Goal: Task Accomplishment & Management: Use online tool/utility

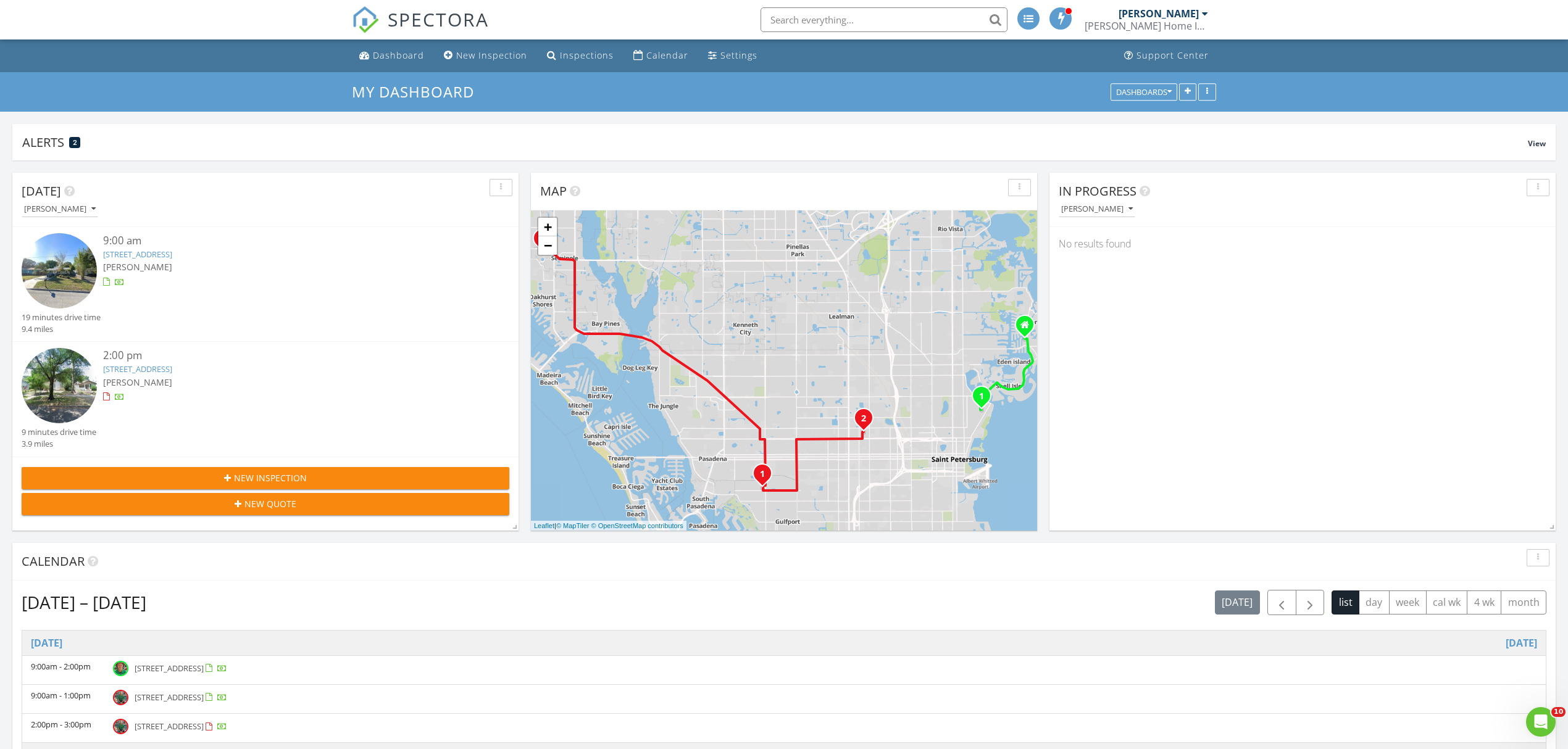
click at [290, 274] on div "9:00 am [STREET_ADDRESS] [PERSON_NAME]" at bounding box center [286, 272] width 366 height 79
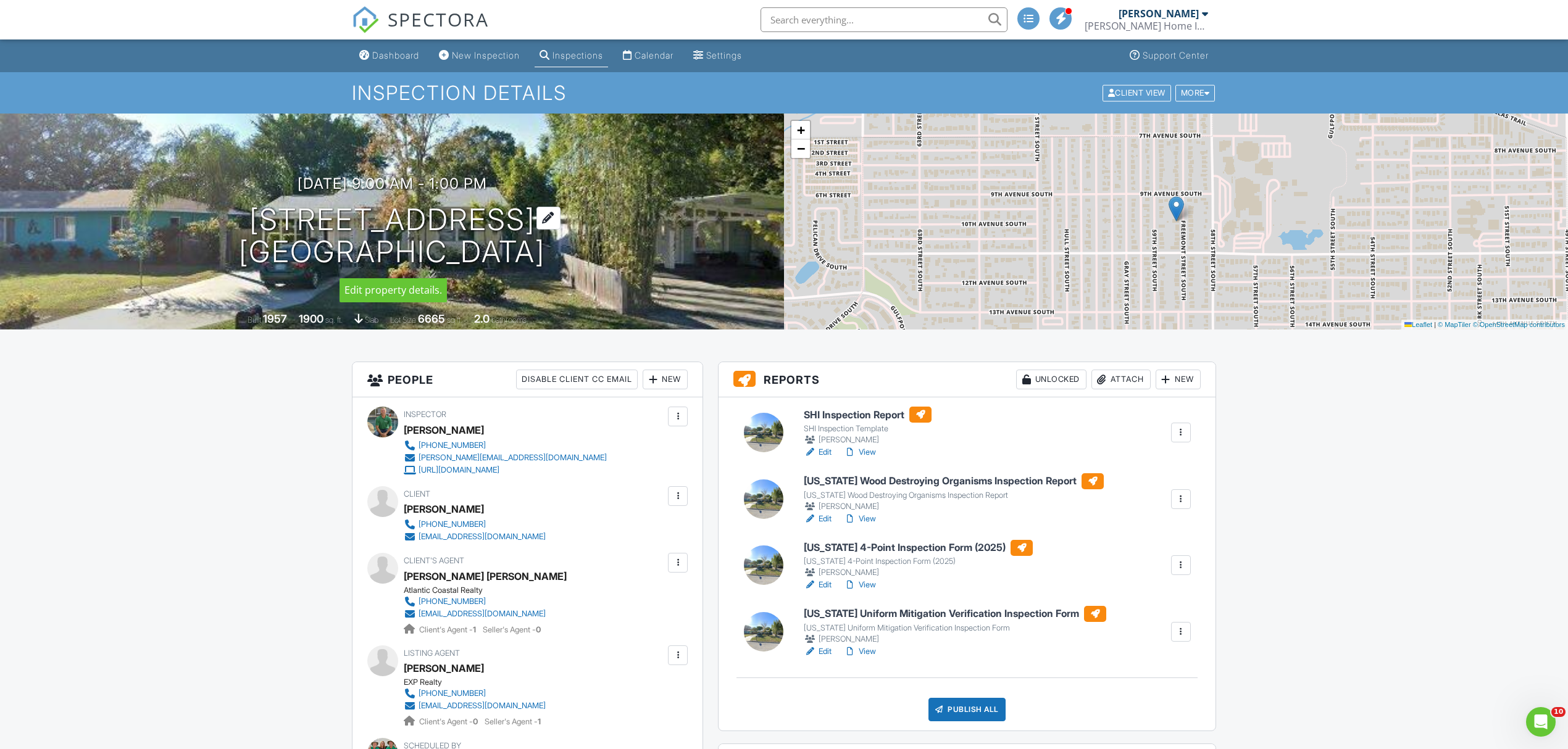
click at [411, 210] on h1 "921 Freemont St S Gulfport, FL 33707" at bounding box center [391, 236] width 306 height 65
